Goal: Task Accomplishment & Management: Use online tool/utility

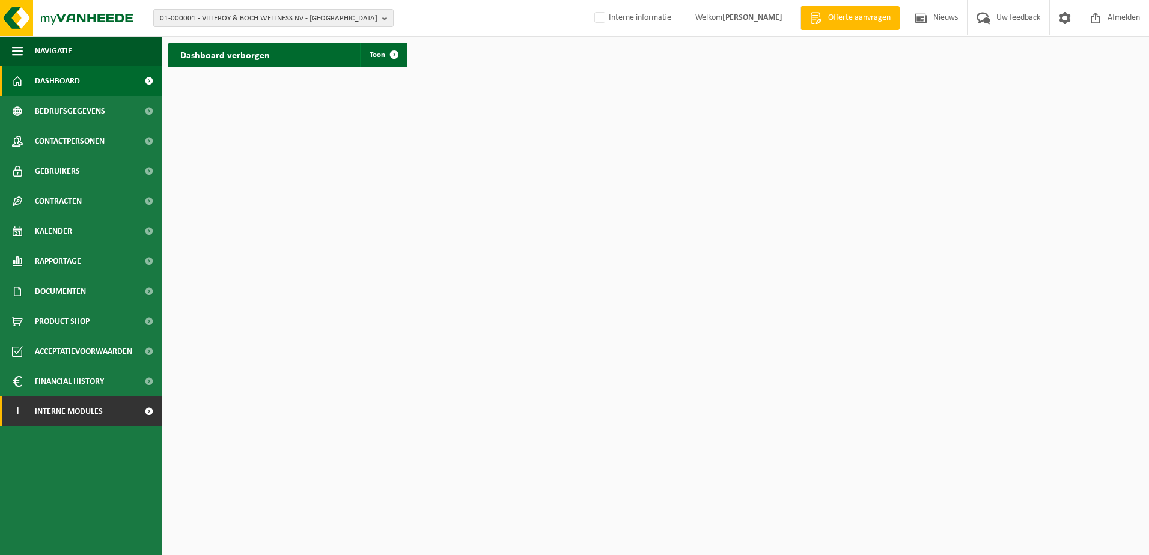
click at [75, 410] on span "Interne modules" at bounding box center [69, 412] width 68 height 30
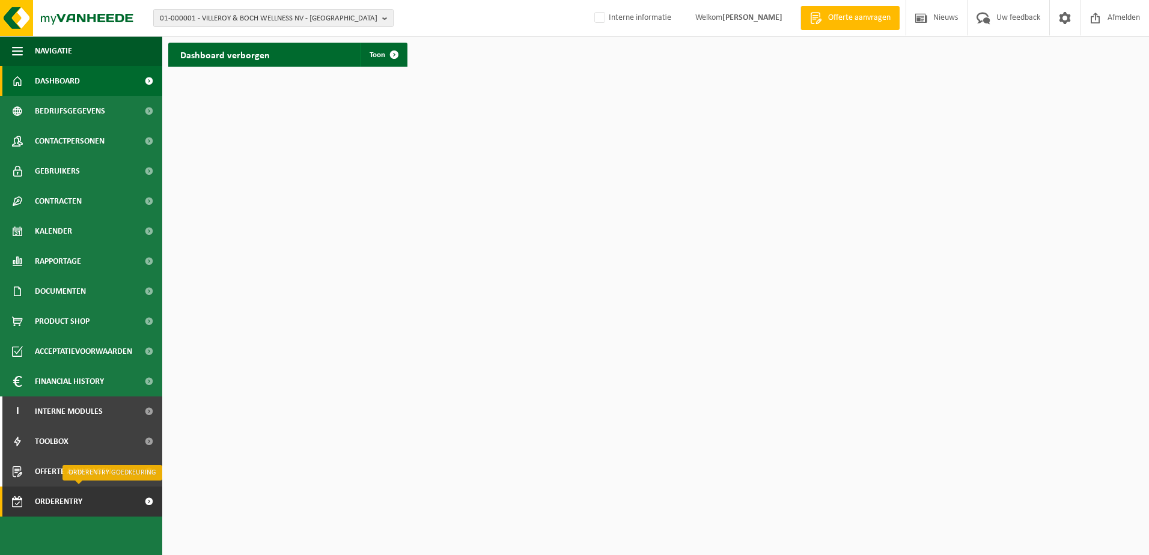
click at [61, 504] on span "Orderentry Goedkeuring" at bounding box center [85, 502] width 101 height 30
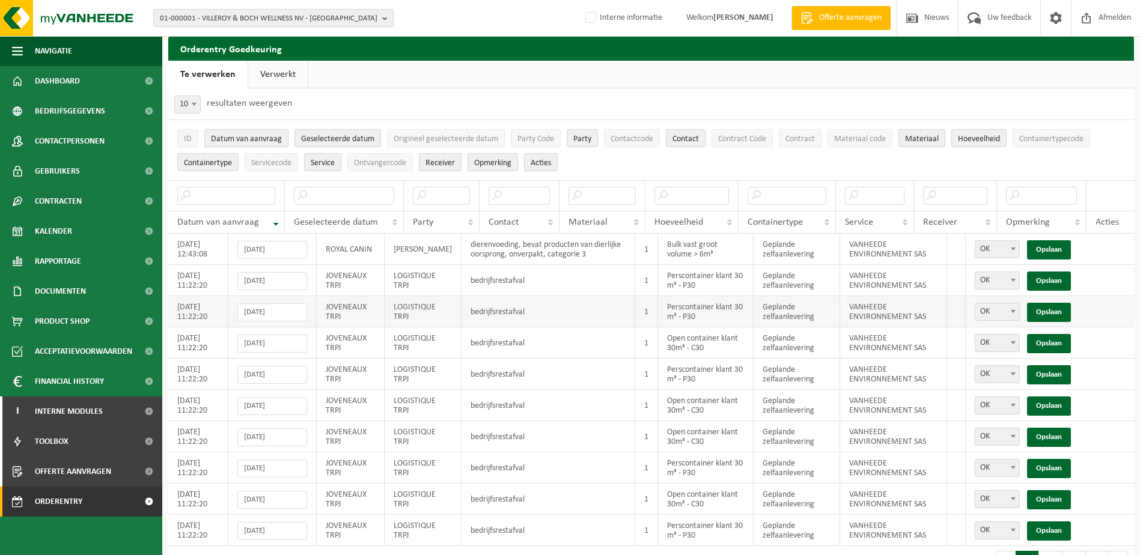
scroll to position [42, 0]
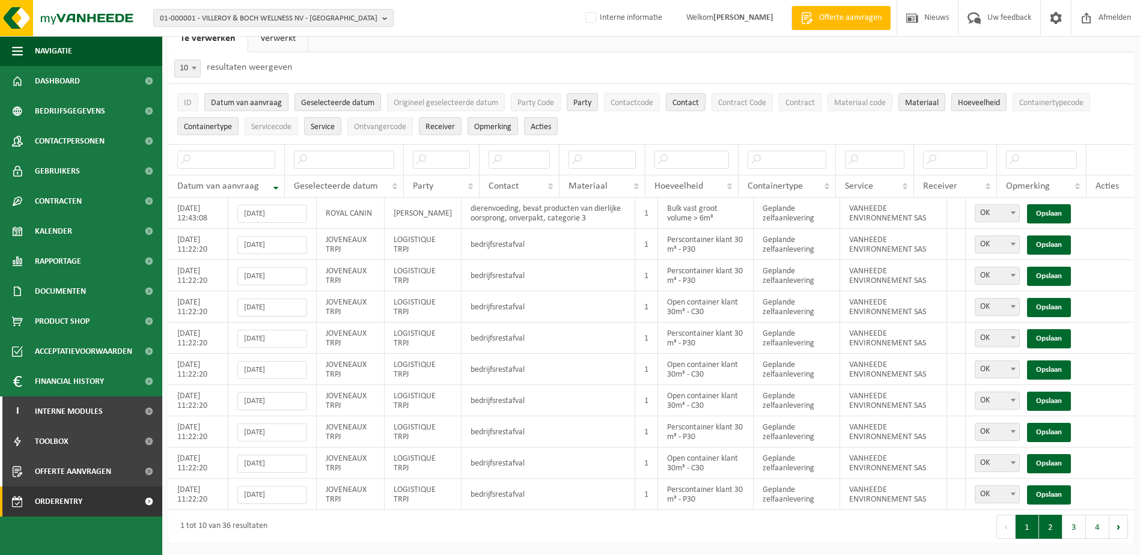
click at [1053, 531] on button "2" at bounding box center [1050, 527] width 23 height 24
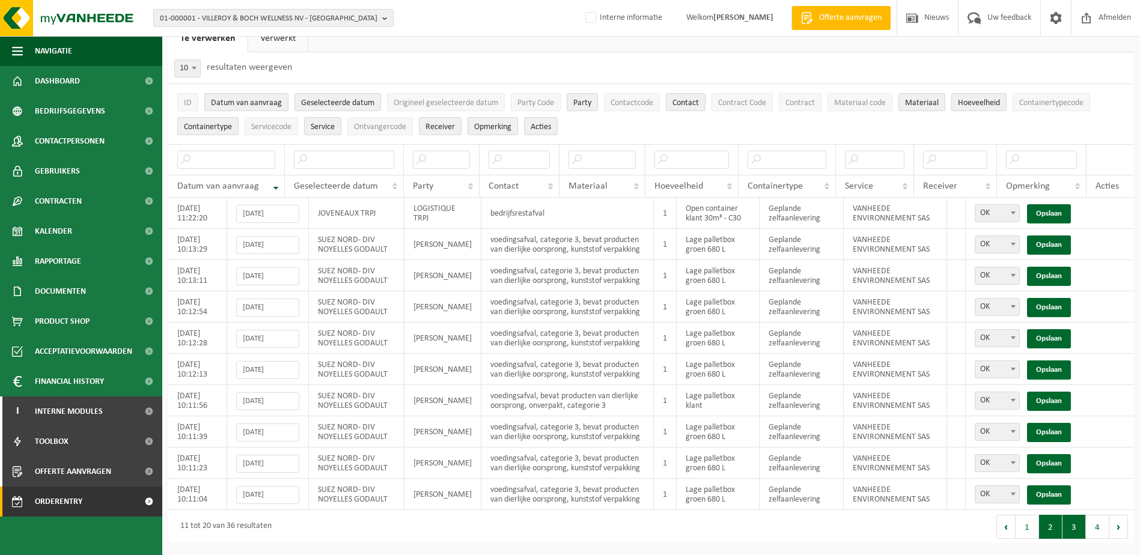
click at [1076, 531] on button "3" at bounding box center [1073, 527] width 23 height 24
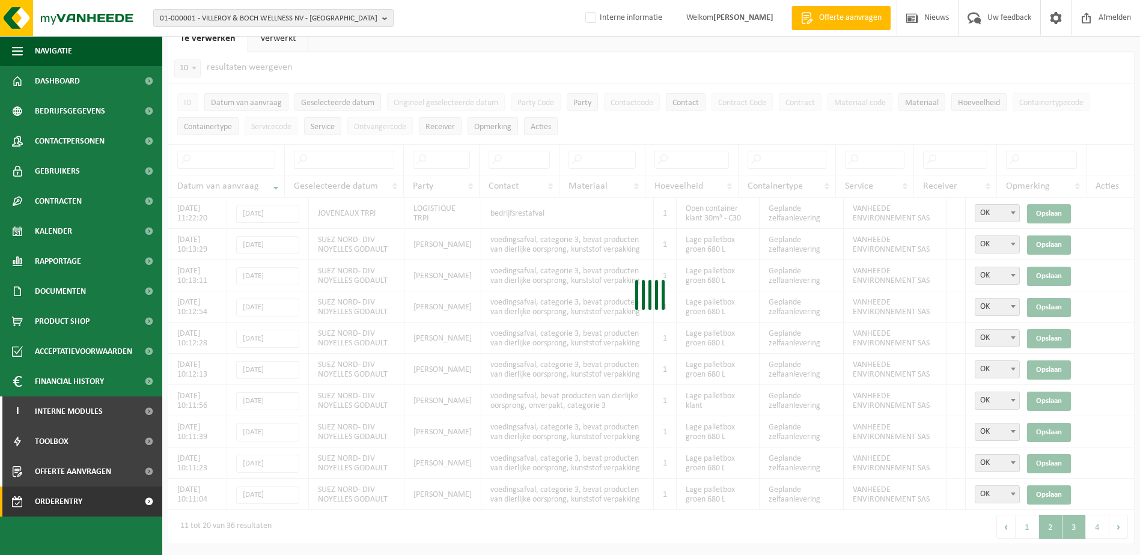
scroll to position [90, 0]
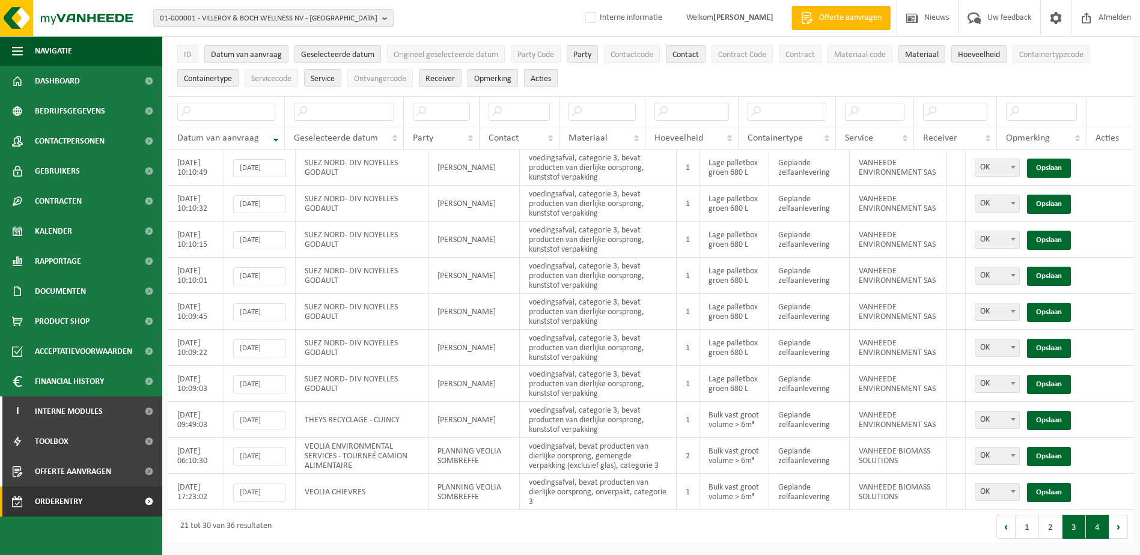
click at [1094, 530] on button "4" at bounding box center [1097, 527] width 23 height 24
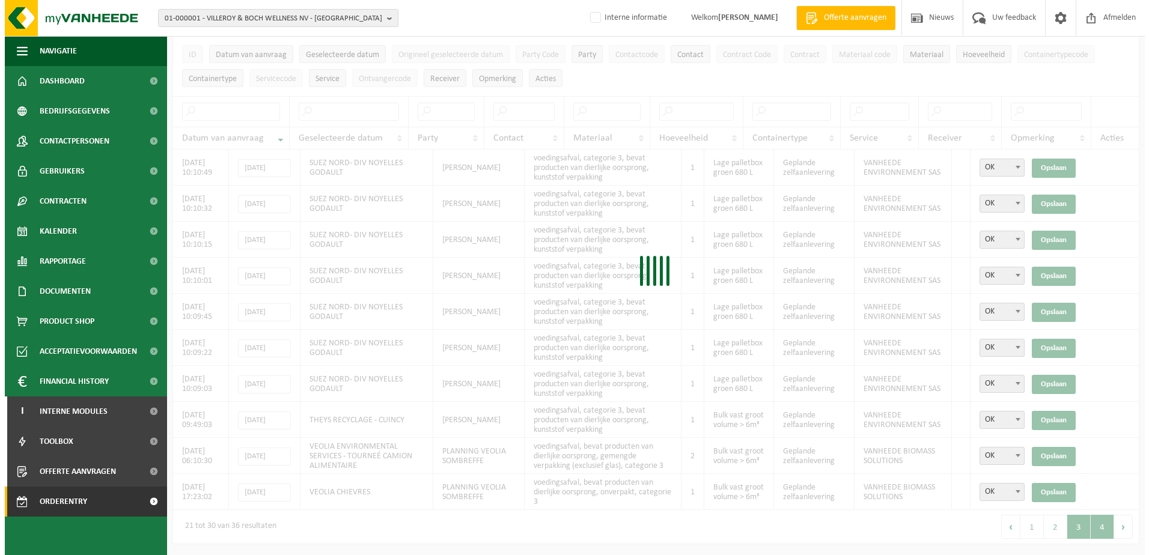
scroll to position [0, 0]
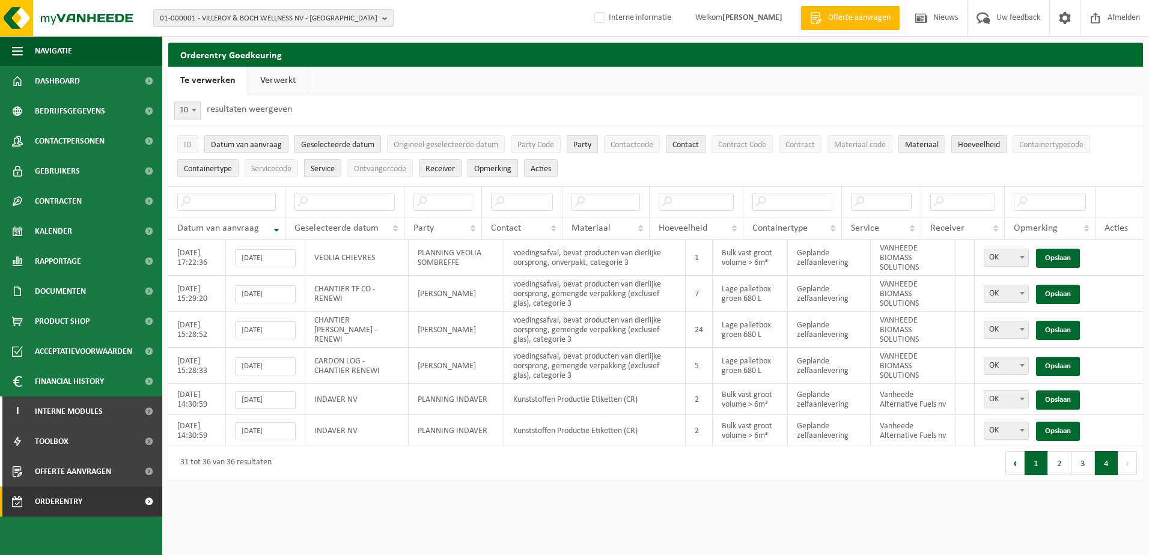
click at [1038, 470] on button "1" at bounding box center [1035, 463] width 23 height 24
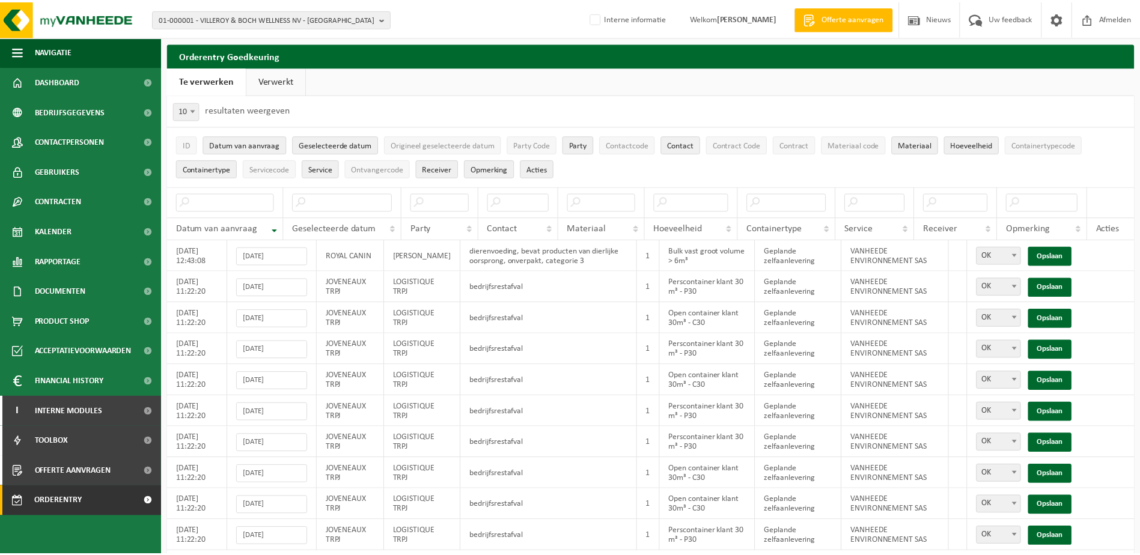
scroll to position [42, 0]
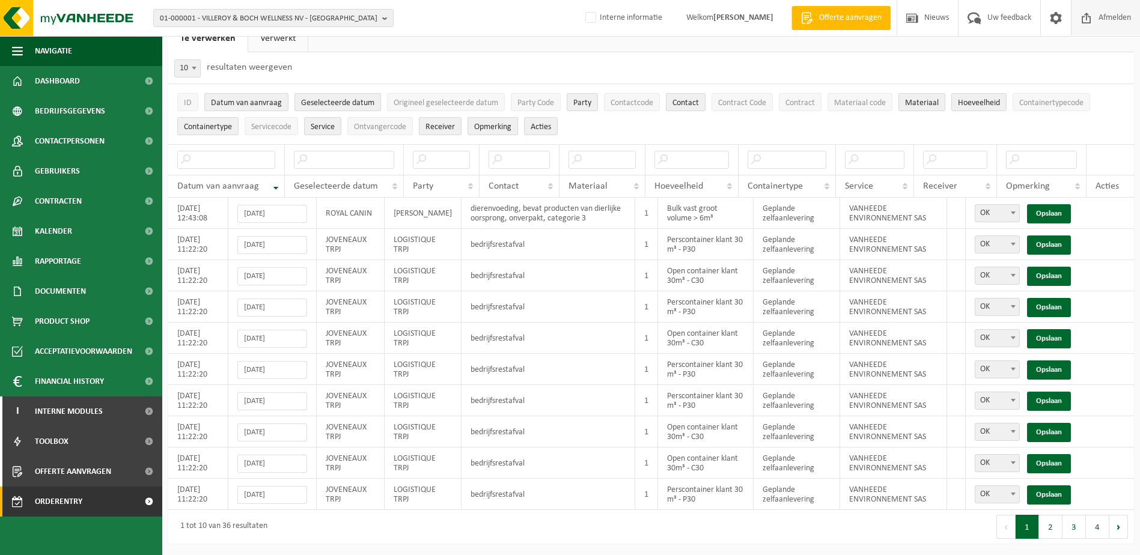
click at [1104, 20] on span "Afmelden" at bounding box center [1114, 17] width 38 height 35
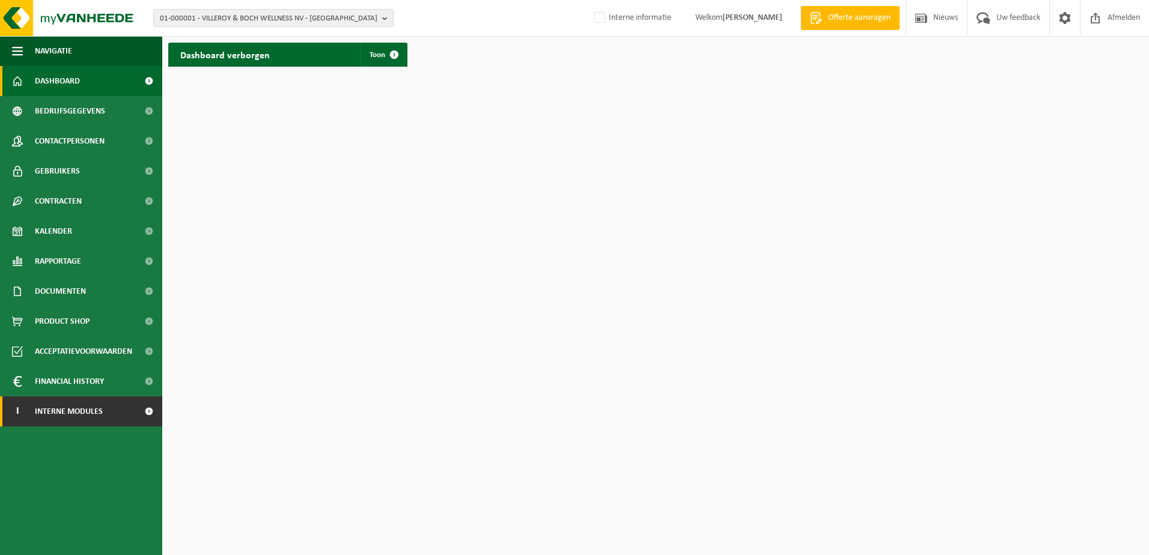
click at [54, 419] on span "Interne modules" at bounding box center [69, 412] width 68 height 30
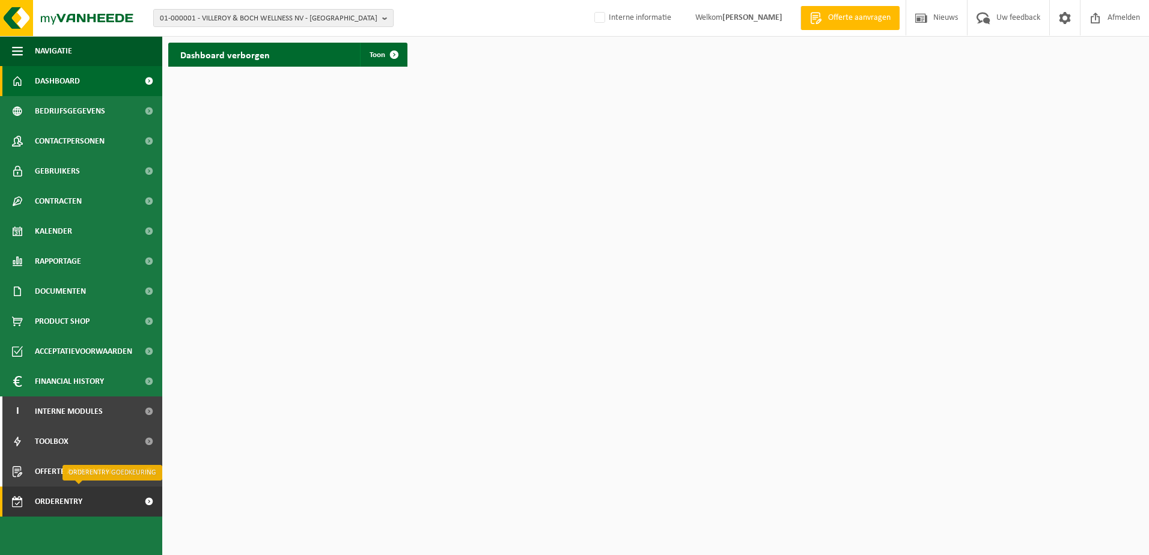
click at [61, 507] on span "Orderentry Goedkeuring" at bounding box center [85, 502] width 101 height 30
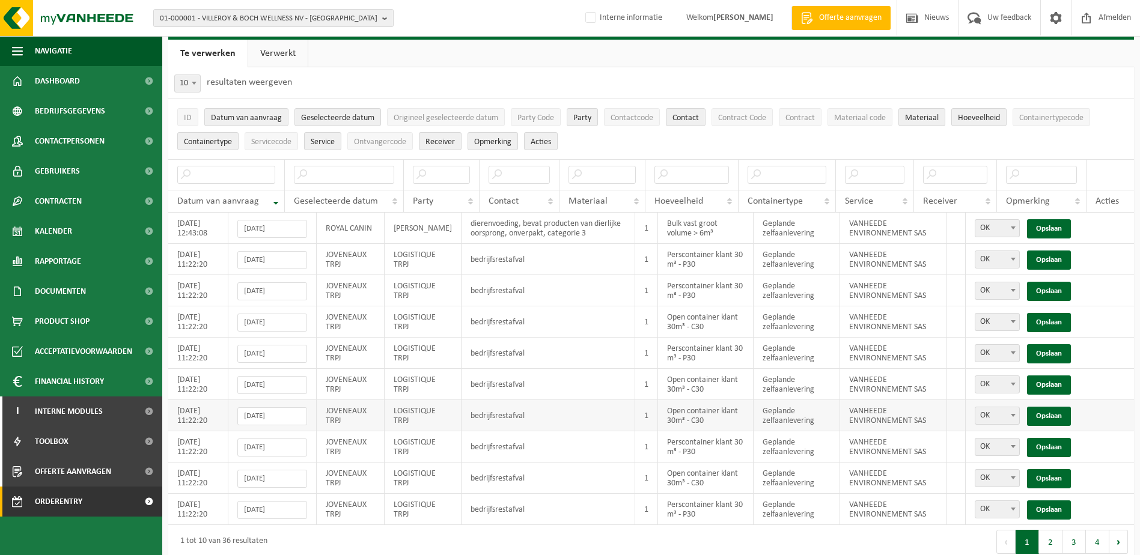
scroll to position [42, 0]
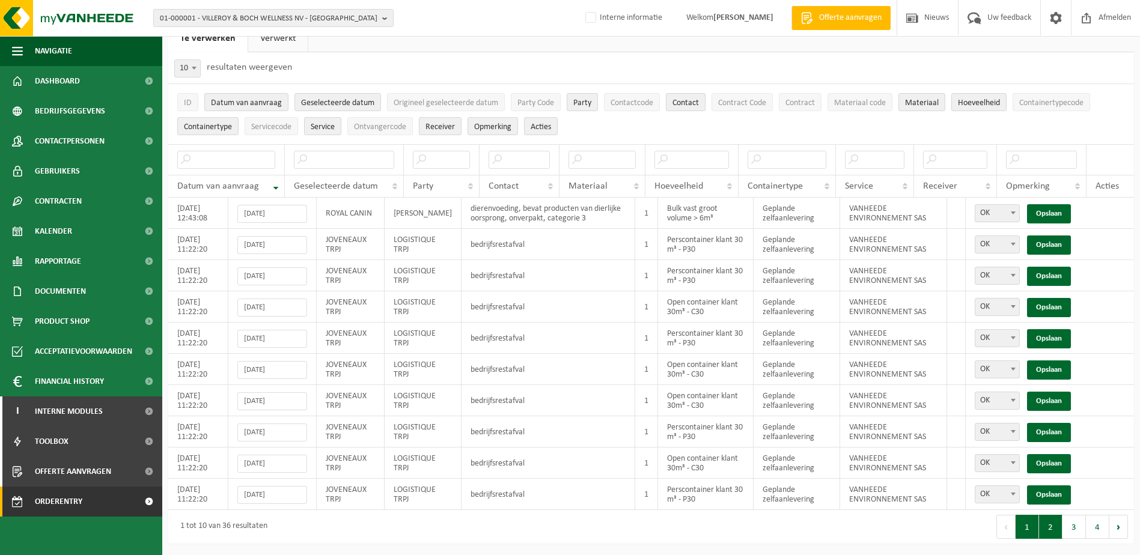
click at [1051, 531] on button "2" at bounding box center [1050, 527] width 23 height 24
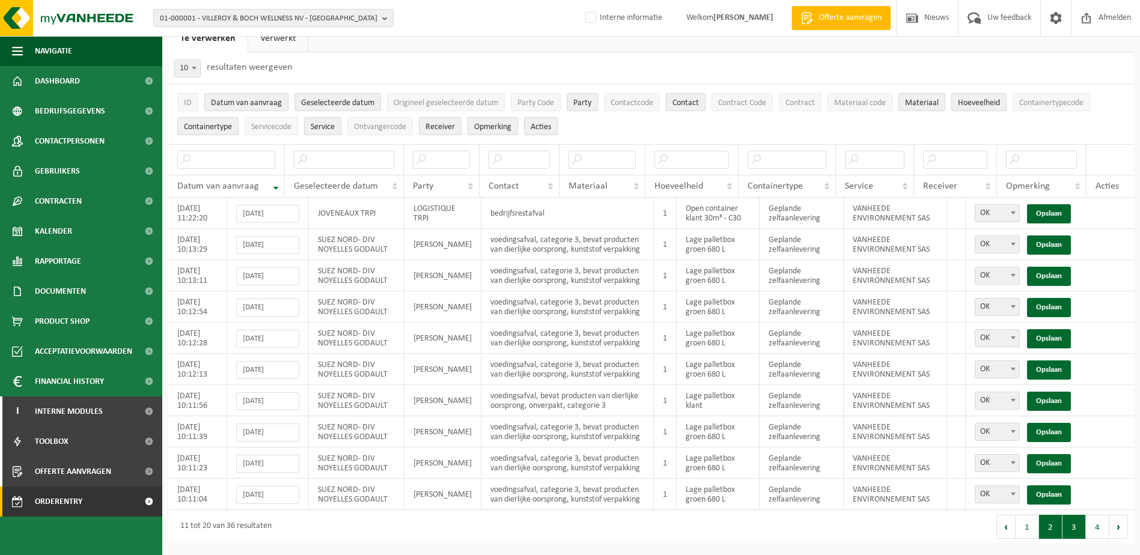
click at [1076, 531] on button "3" at bounding box center [1073, 527] width 23 height 24
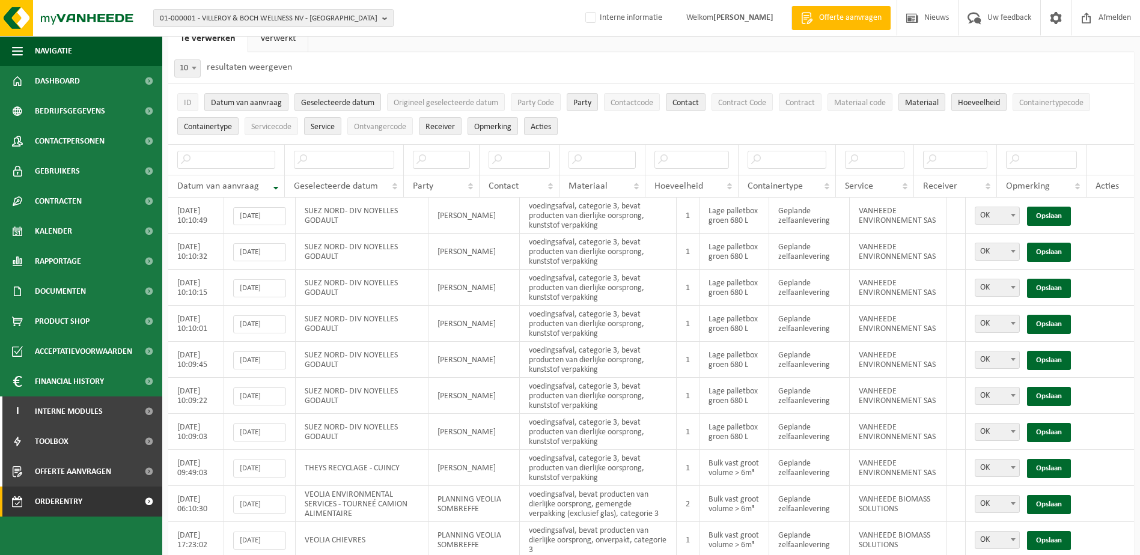
scroll to position [90, 0]
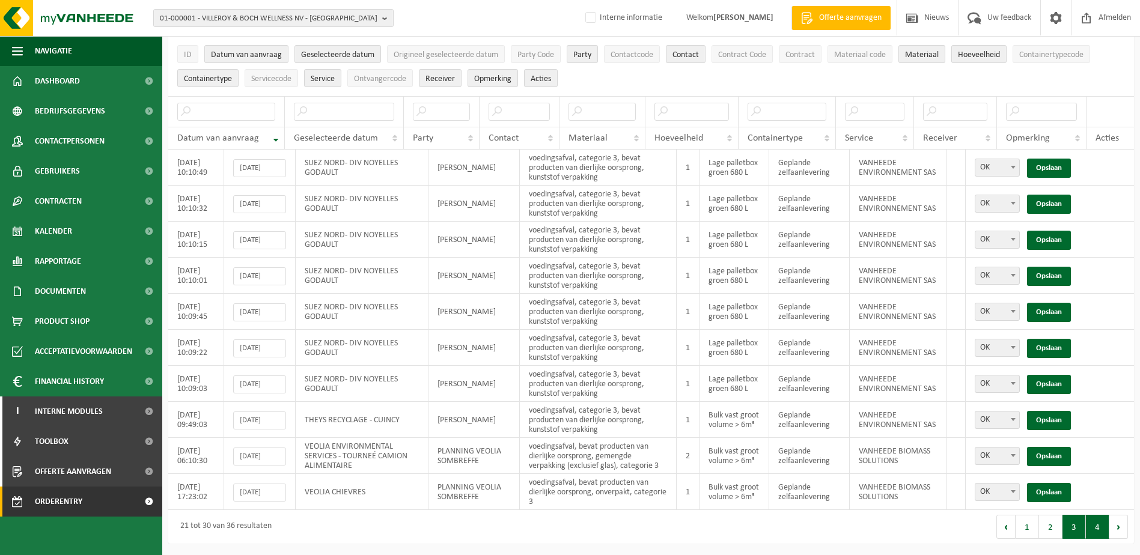
click at [1097, 531] on button "4" at bounding box center [1097, 527] width 23 height 24
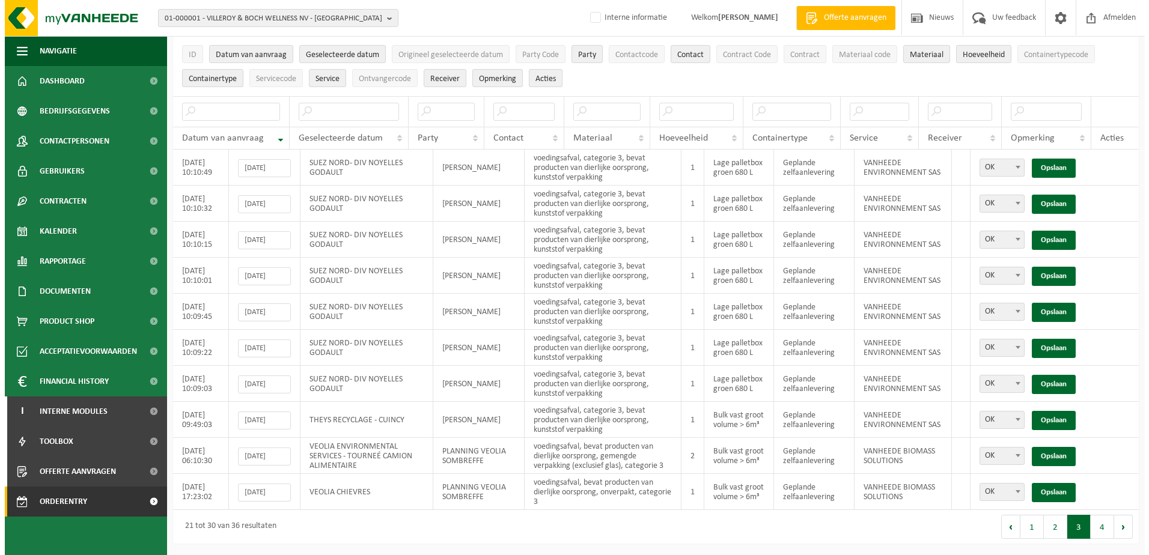
scroll to position [0, 0]
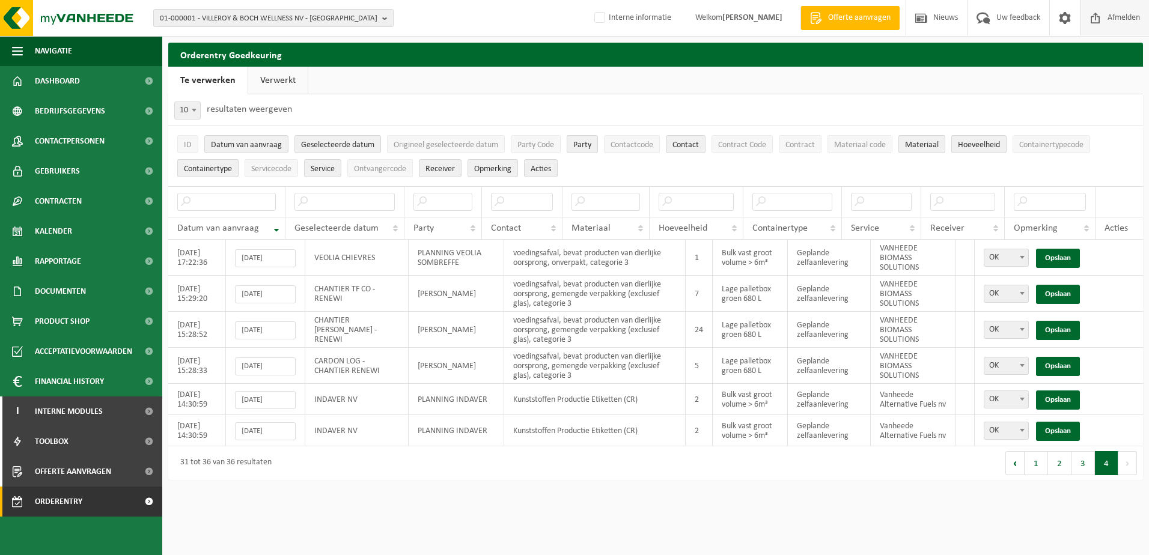
click at [1112, 16] on span "Afmelden" at bounding box center [1123, 17] width 38 height 35
